Goal: Entertainment & Leisure: Browse casually

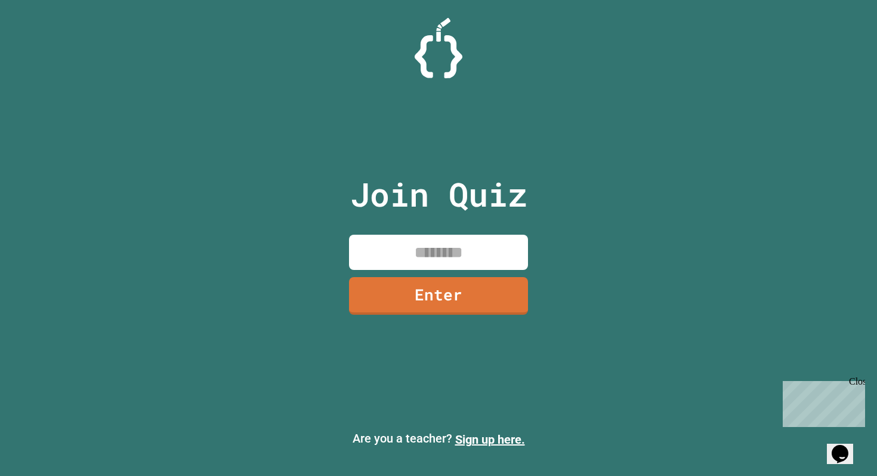
click at [452, 239] on input at bounding box center [438, 251] width 179 height 35
click at [854, 381] on div "Close" at bounding box center [856, 383] width 15 height 15
click at [493, 243] on input at bounding box center [438, 251] width 179 height 35
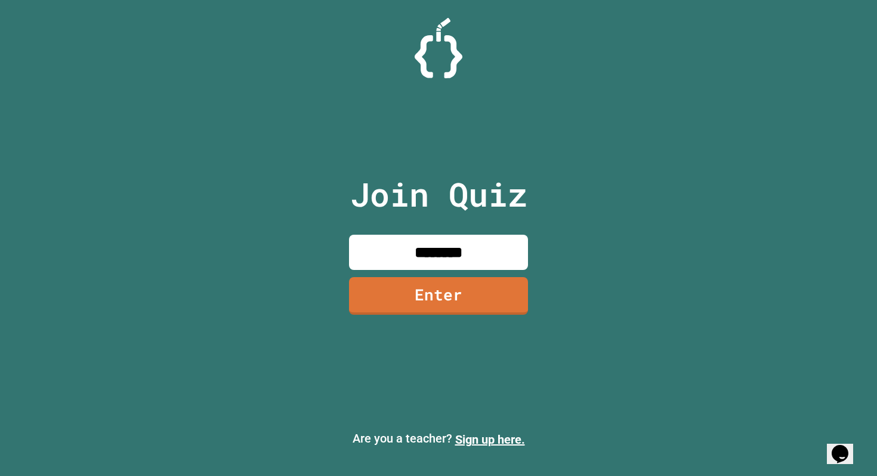
type input "********"
click at [457, 310] on link "Enter" at bounding box center [439, 293] width 174 height 39
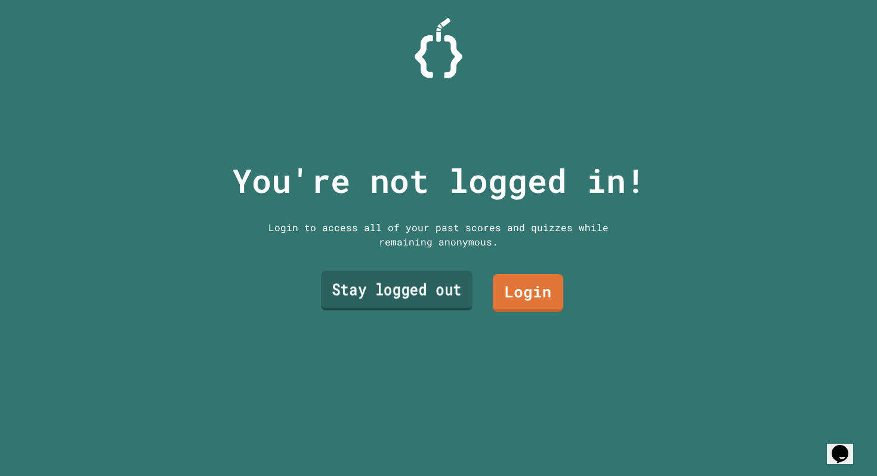
click at [461, 289] on link "Stay logged out" at bounding box center [397, 290] width 152 height 39
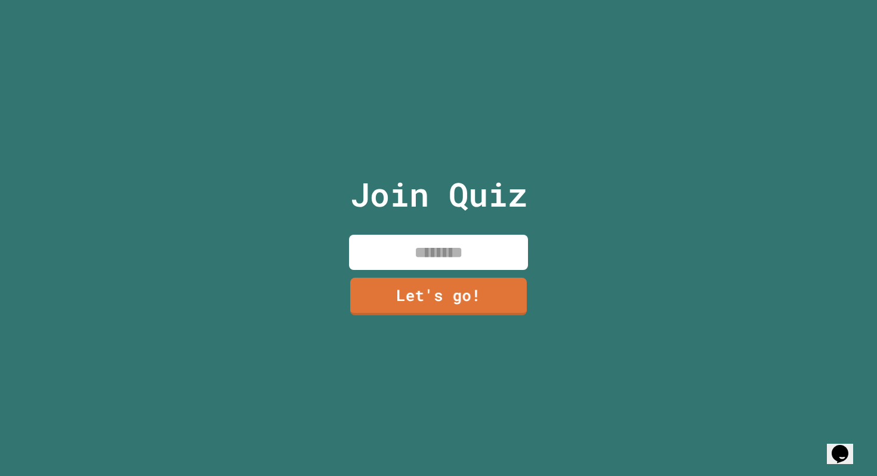
click at [465, 238] on input at bounding box center [438, 251] width 179 height 35
type input "******"
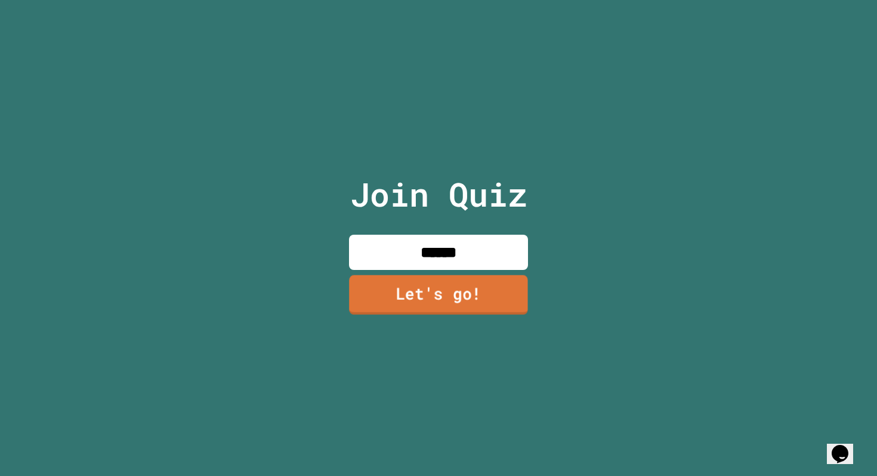
click at [447, 286] on link "Let's go!" at bounding box center [438, 293] width 179 height 39
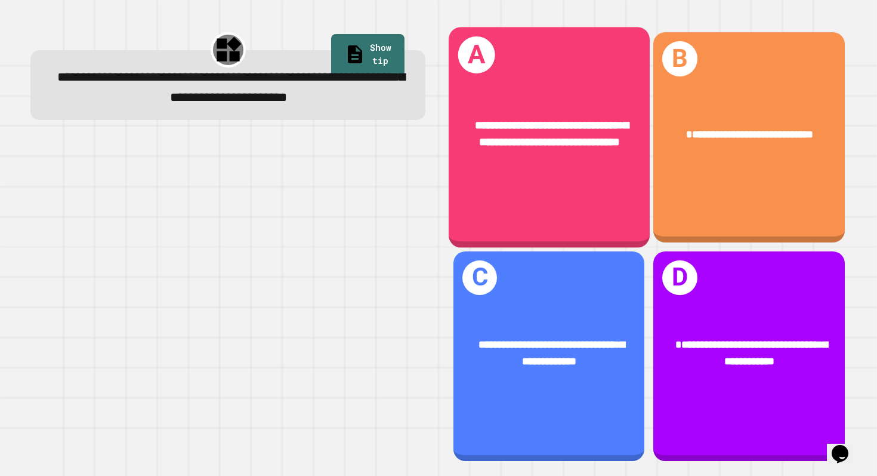
click at [542, 140] on span "**********" at bounding box center [551, 133] width 153 height 29
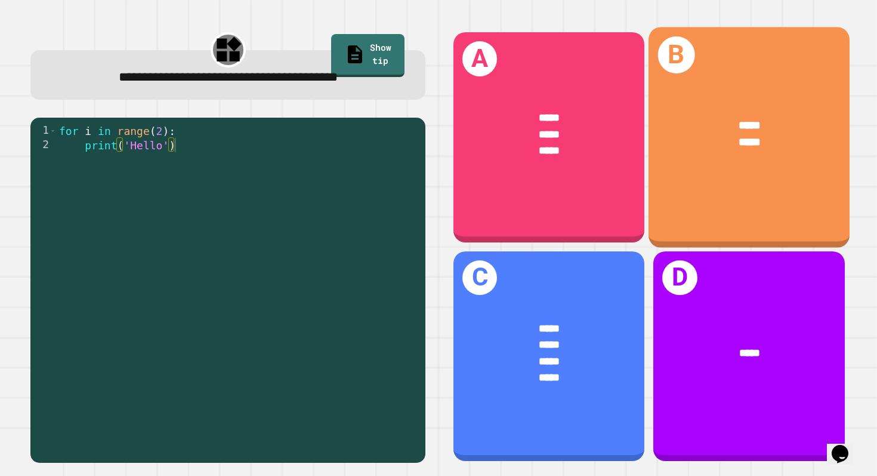
click at [704, 158] on div "***** *****" at bounding box center [749, 134] width 201 height 79
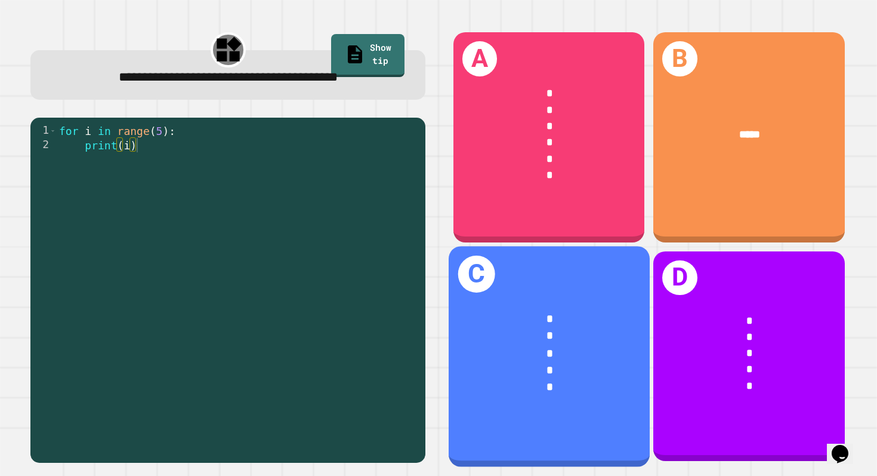
click at [533, 288] on div "* * * * *" at bounding box center [549, 353] width 201 height 130
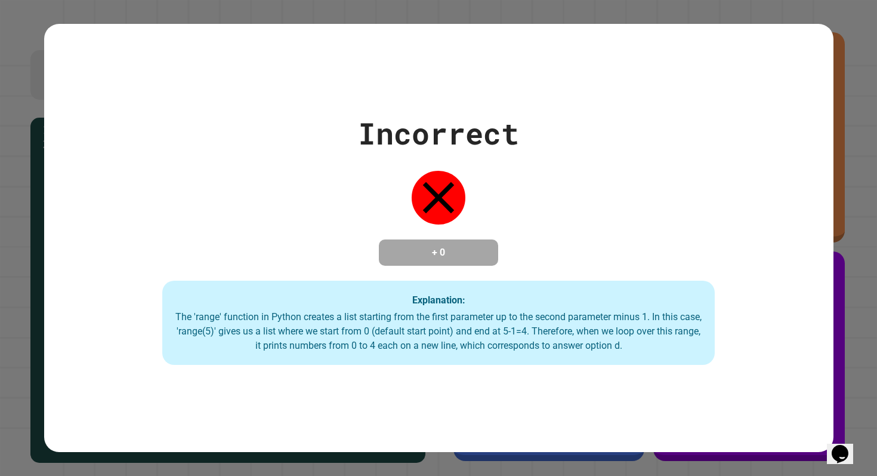
click at [838, 416] on div "Incorrect + 0 Explanation: The 'range' function in Python creates a list starti…" at bounding box center [438, 238] width 877 height 476
click at [845, 443] on button "Opens Chat This icon Opens the chat window." at bounding box center [840, 453] width 26 height 20
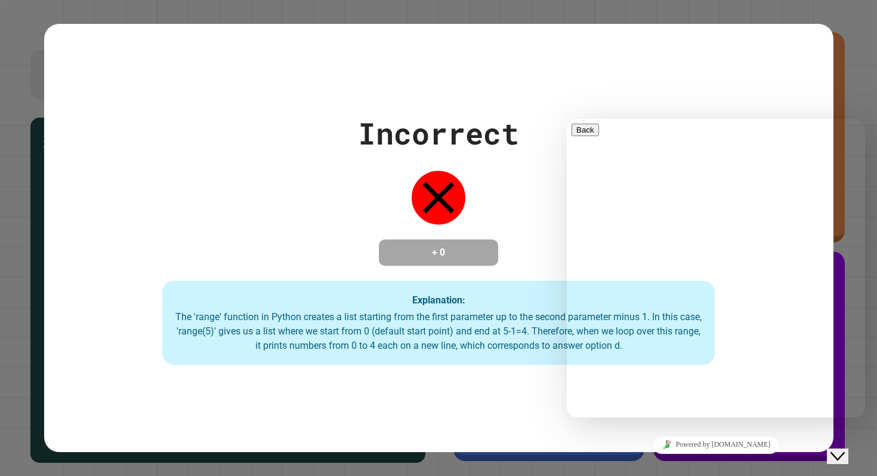
click at [845, 449] on icon "Close Chat This icon closes the chat window." at bounding box center [838, 456] width 14 height 14
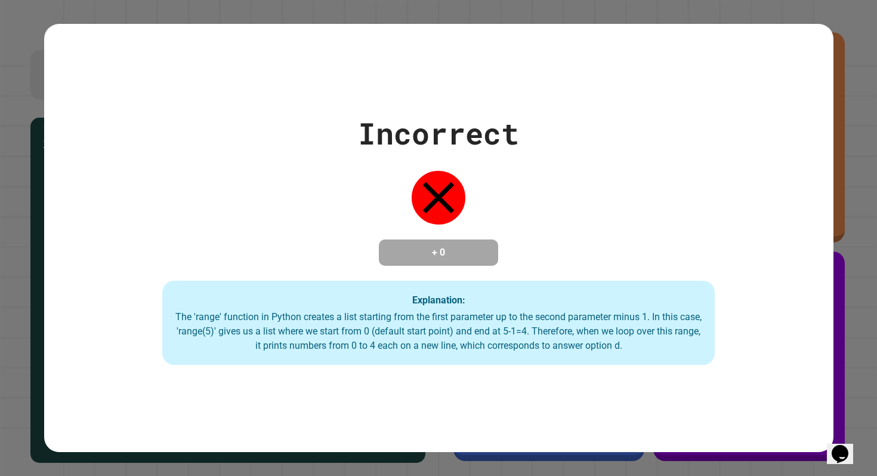
click at [849, 403] on div "Incorrect + 0 Explanation: The 'range' function in Python creates a list starti…" at bounding box center [438, 238] width 877 height 476
click at [848, 395] on div "Incorrect + 0 Explanation: The 'range' function in Python creates a list starti…" at bounding box center [438, 238] width 877 height 476
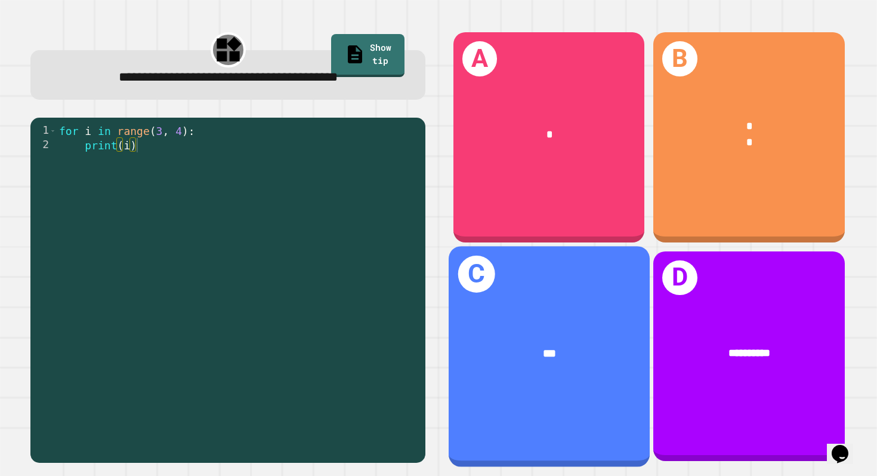
click at [543, 322] on div "***" at bounding box center [549, 353] width 201 height 62
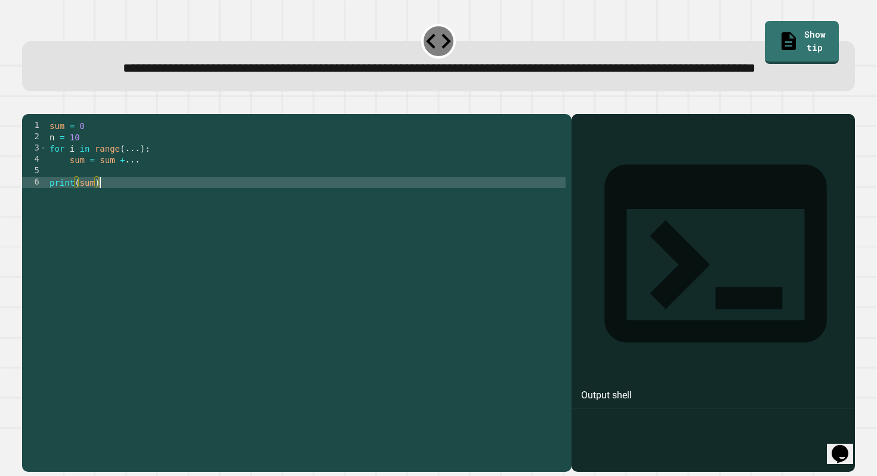
click at [279, 224] on div "sum = 0 n = 10 for i in range ( ... ) : sum = sum + ... print ( sum )" at bounding box center [306, 278] width 518 height 317
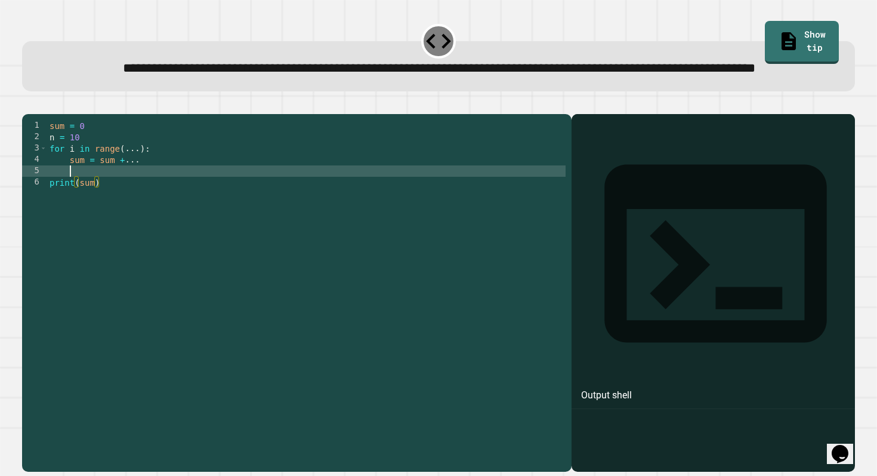
click at [146, 215] on div "sum = 0 n = 10 for i in range ( ... ) : sum = sum + ... print ( sum )" at bounding box center [306, 278] width 518 height 317
click at [120, 195] on div "sum = 0 n = 10 for i in range ( ... ) : sum = sum + ... for sum in range ( ) pr…" at bounding box center [306, 278] width 518 height 317
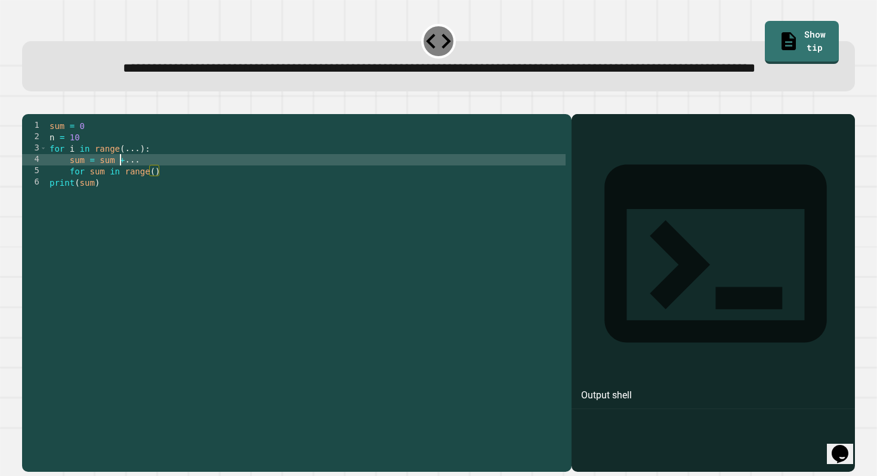
scroll to position [0, 5]
click at [158, 209] on div "sum = 0 n = 10 for i in range ( ... ) : sum = sum + ... for sum in range ( ) pr…" at bounding box center [306, 278] width 518 height 317
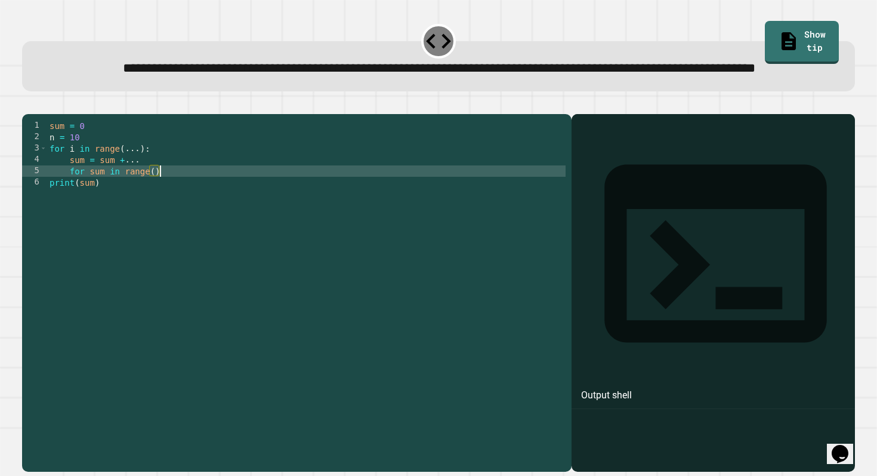
click at [156, 209] on div "sum = 0 n = 10 for i in range ( ... ) : sum = sum + ... for sum in range ( ) pr…" at bounding box center [306, 278] width 518 height 317
click at [162, 213] on div "sum = 0 n = 10 for i in range ( ... ) : sum = sum + ... for sum in range ( 1 ) …" at bounding box center [306, 278] width 518 height 317
click at [28, 104] on icon "button" at bounding box center [28, 104] width 0 height 0
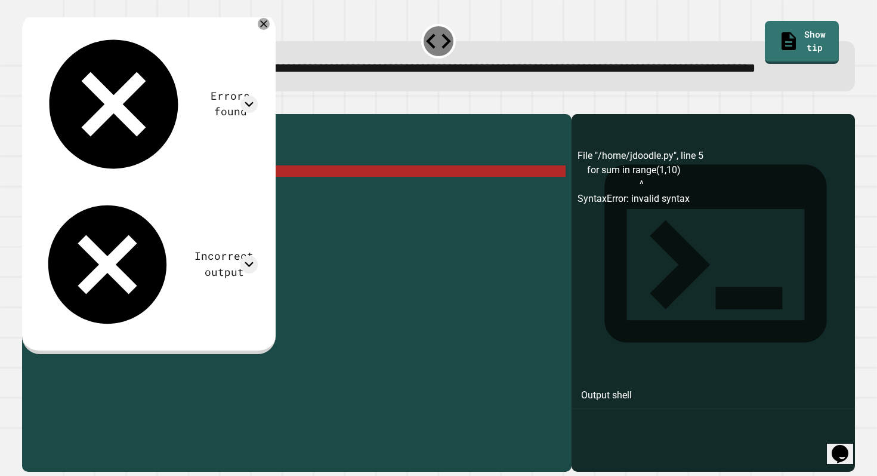
click at [455, 212] on div "sum = 0 n = 10 for i in range ( ... ) : sum = sum + ... for sum in range ( 1 , …" at bounding box center [306, 278] width 518 height 317
click at [420, 208] on div "sum = 0 n = 10 for i in range ( ... ) : sum = sum + ... for sum in range ( 1 , …" at bounding box center [306, 278] width 518 height 317
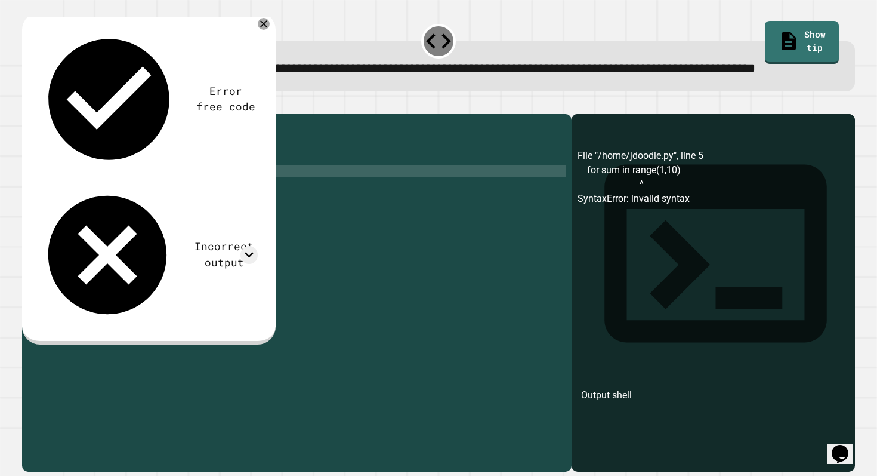
scroll to position [0, 2]
type textarea "*"
click at [353, 91] on div "**********" at bounding box center [439, 66] width 834 height 50
click at [271, 31] on icon at bounding box center [264, 24] width 14 height 14
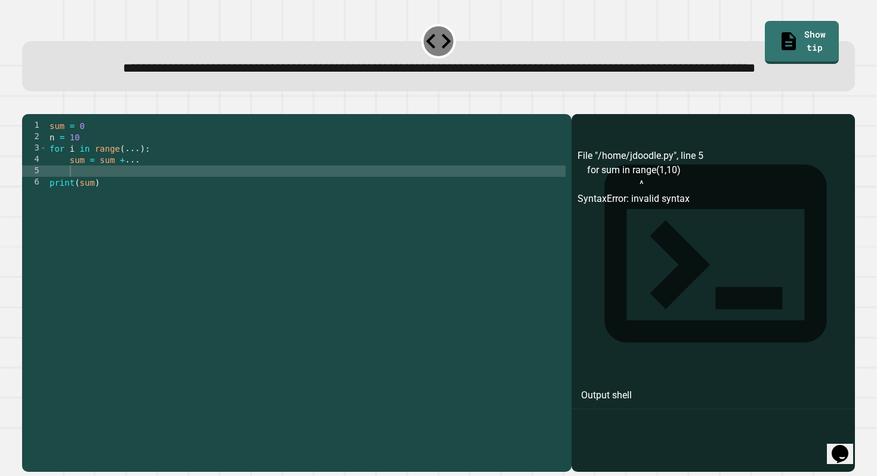
click at [116, 212] on div "sum = 0 n = 10 for i in range ( ... ) : sum = sum + ... print ( sum )" at bounding box center [306, 278] width 518 height 317
type textarea "*"
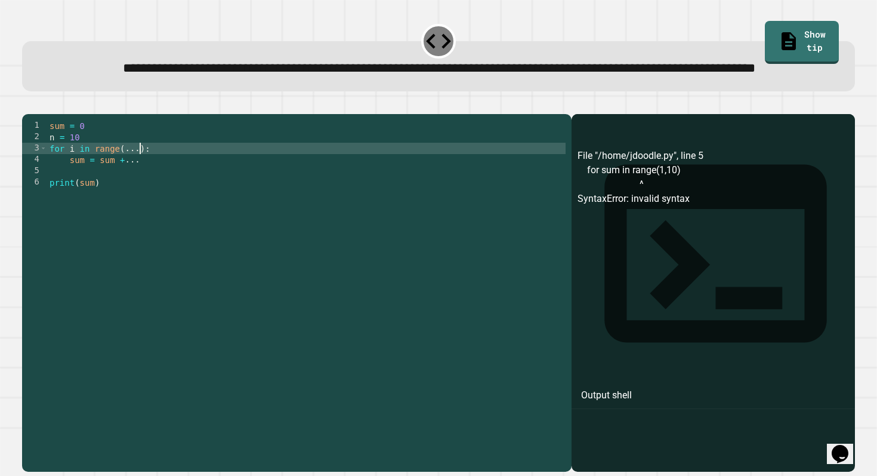
click at [141, 185] on div "sum = 0 n = 10 for i in range ( ... ) : sum = sum + ... print ( sum )" at bounding box center [306, 278] width 518 height 317
click at [141, 186] on div "sum = 0 n = 10 for i in range ( ... ) : sum = sum + ... print ( sum )" at bounding box center [306, 278] width 518 height 317
click at [149, 203] on div "sum = 0 n = 10 for i in range ( 1 , n + 1 ) : sum = sum + ... print ( sum )" at bounding box center [306, 278] width 518 height 317
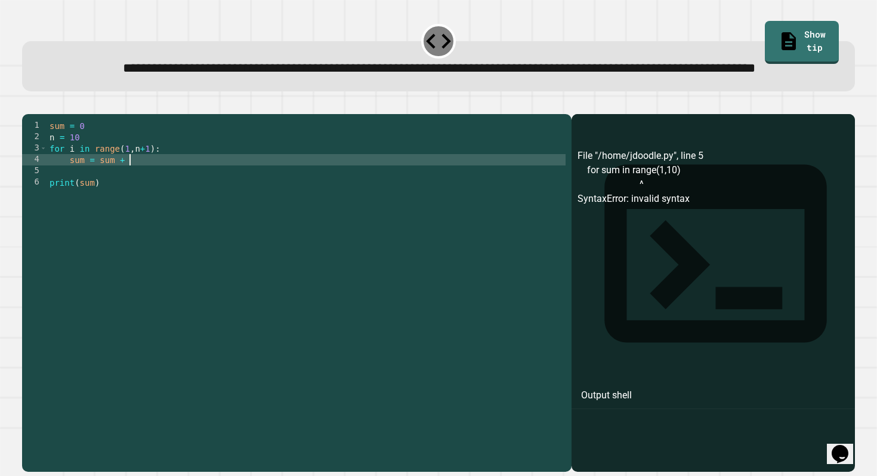
scroll to position [0, 5]
click at [28, 104] on icon "button" at bounding box center [28, 104] width 0 height 0
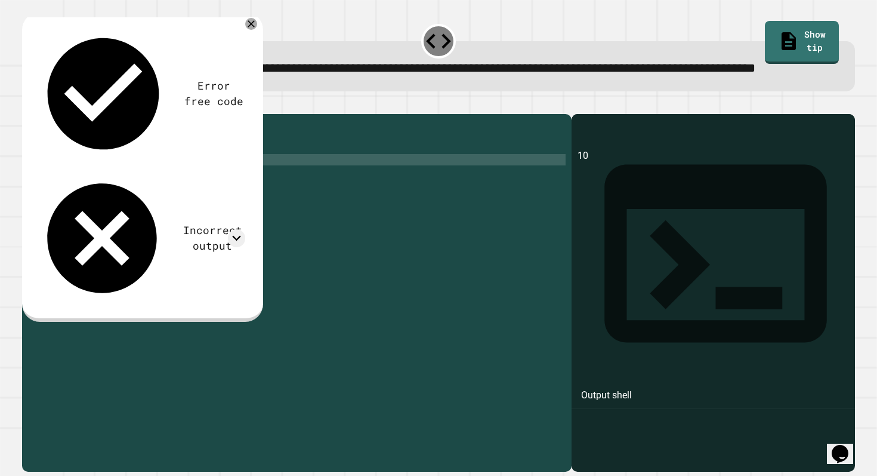
scroll to position [0, 3]
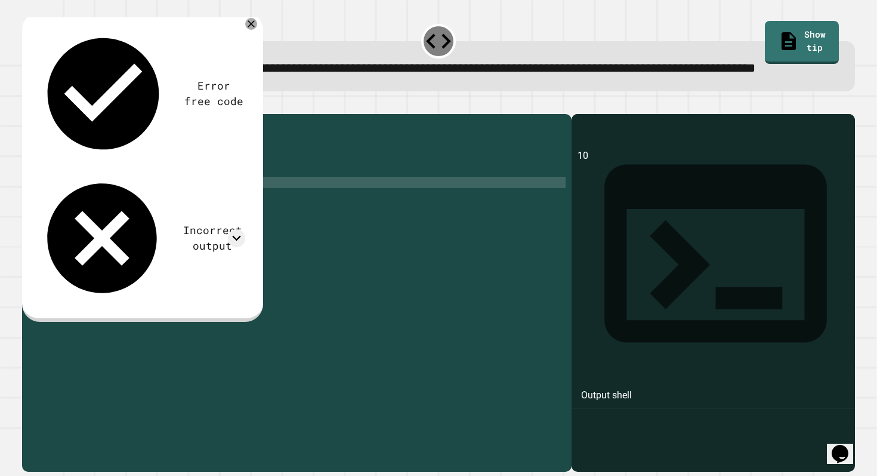
click at [125, 221] on div "sum = 0 n = 10 for i in range ( 1 , n + 1 ) : sum = sum + 1 print ( sum )" at bounding box center [306, 278] width 518 height 317
click at [144, 199] on div "sum = 0 n = 10 for i in range ( 1 , n + 1 ) : sum = sum + 1 print ( sum )" at bounding box center [306, 278] width 518 height 317
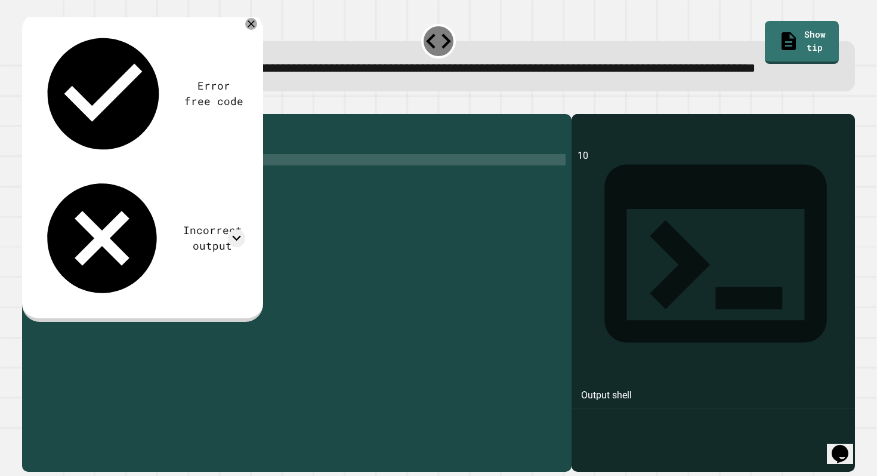
scroll to position [0, 5]
type textarea "**********"
click at [28, 104] on button "button" at bounding box center [28, 104] width 0 height 0
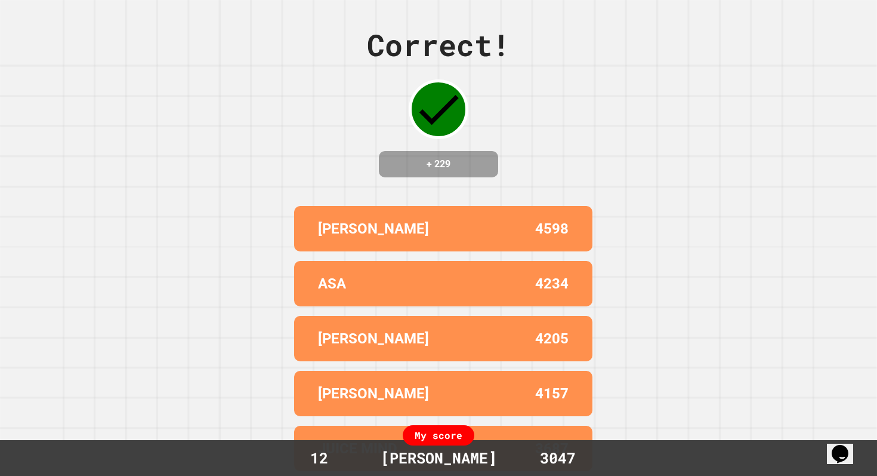
scroll to position [0, 0]
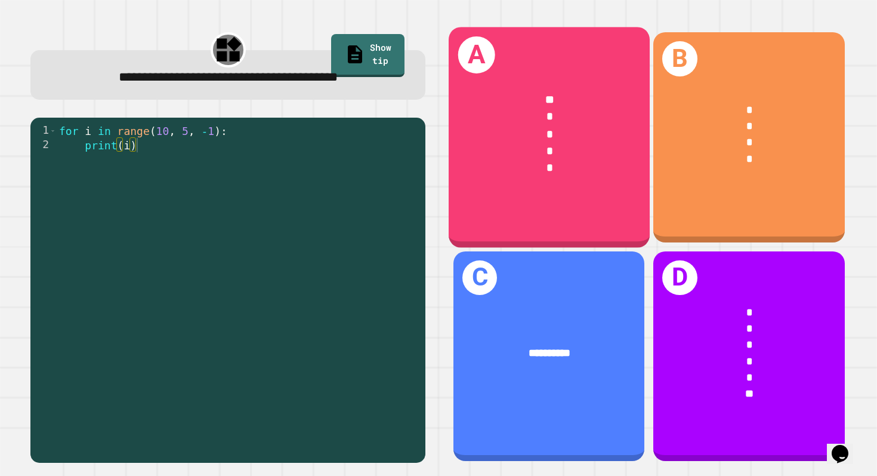
click at [594, 224] on div "A ** * * * *" at bounding box center [549, 137] width 201 height 220
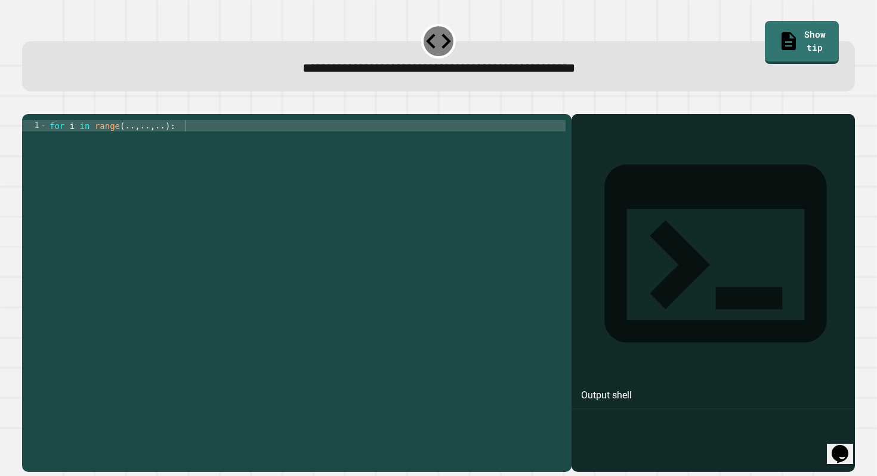
click at [135, 141] on div "for i in range ( .. , .. , .. ) :" at bounding box center [306, 290] width 518 height 340
type textarea "**********"
click at [28, 104] on button "button" at bounding box center [28, 104] width 0 height 0
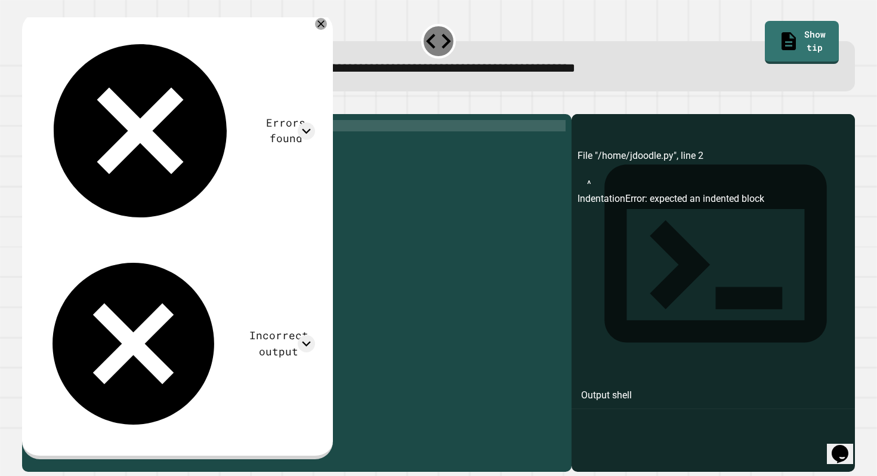
click at [156, 149] on div "for i in range ( 10 , 0 , - 1 ) :" at bounding box center [306, 290] width 518 height 340
click at [177, 199] on div "for i in range ( 10 , 0 , - 1 ) :" at bounding box center [306, 290] width 518 height 340
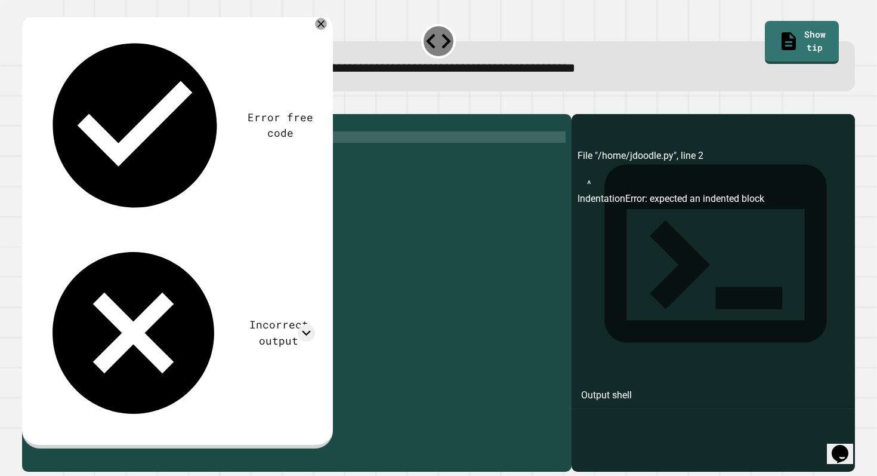
scroll to position [0, 3]
type textarea "*******"
click at [28, 104] on button "button" at bounding box center [28, 104] width 0 height 0
